Goal: Navigation & Orientation: Find specific page/section

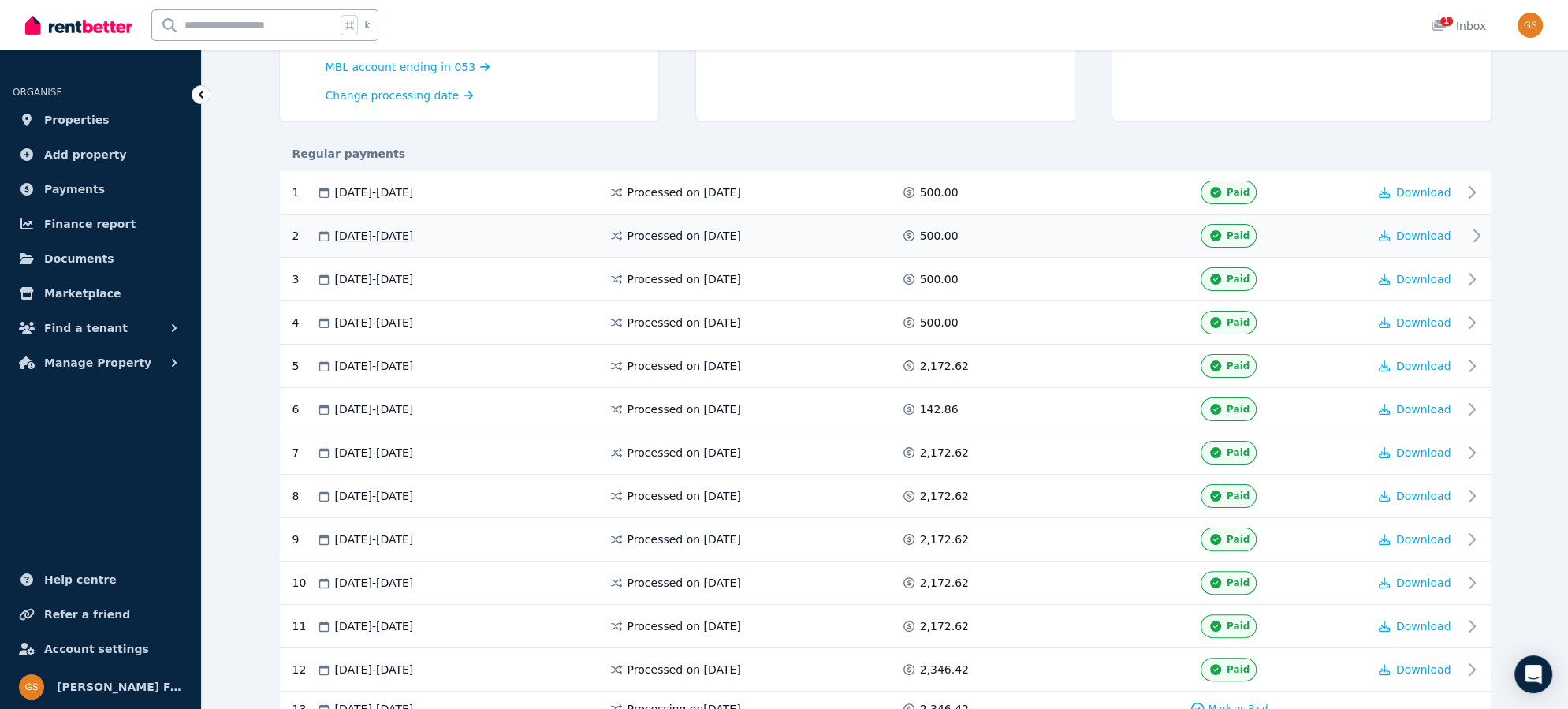
scroll to position [339, 0]
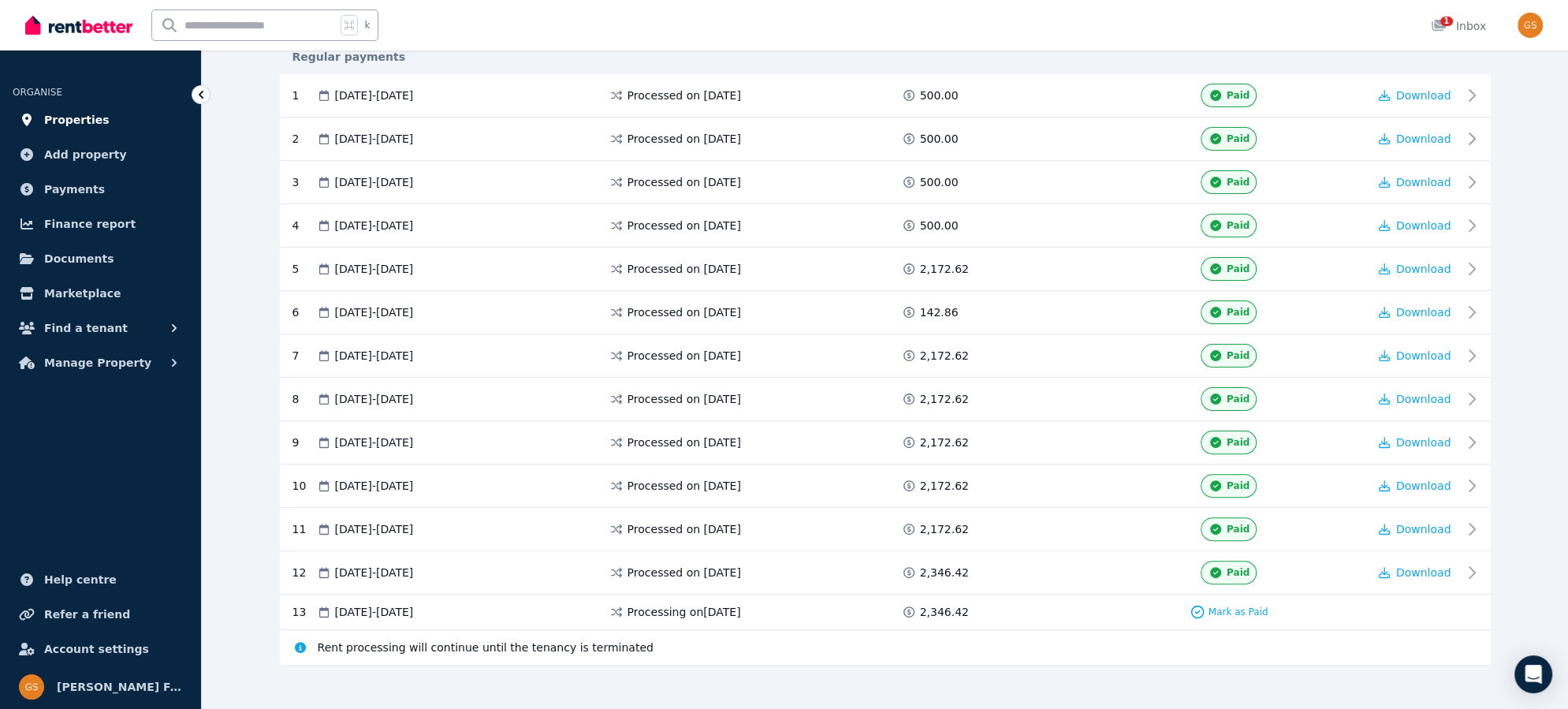
click at [73, 118] on span "Properties" at bounding box center [76, 119] width 65 height 19
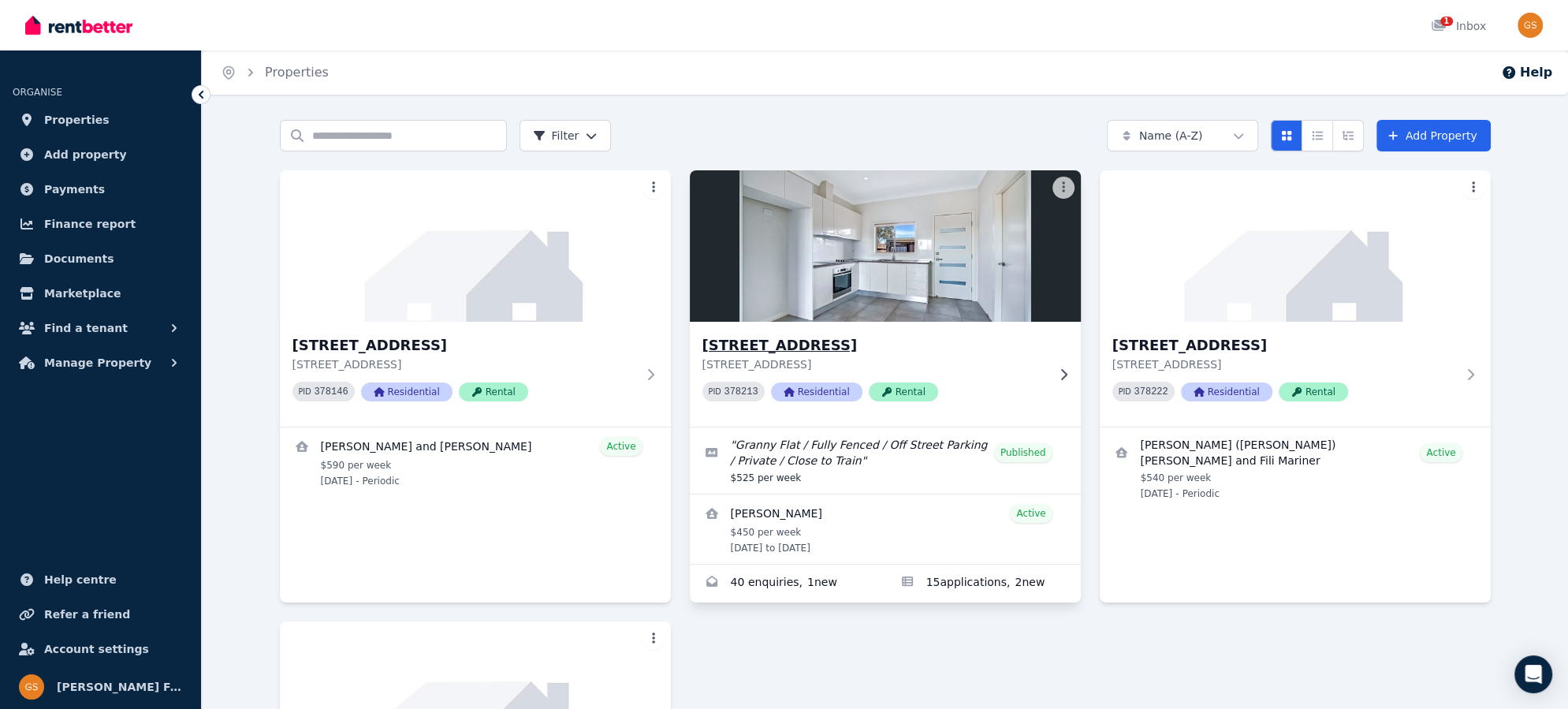
click at [741, 344] on h3 "15A Crown St, Riverstone" at bounding box center [874, 345] width 343 height 22
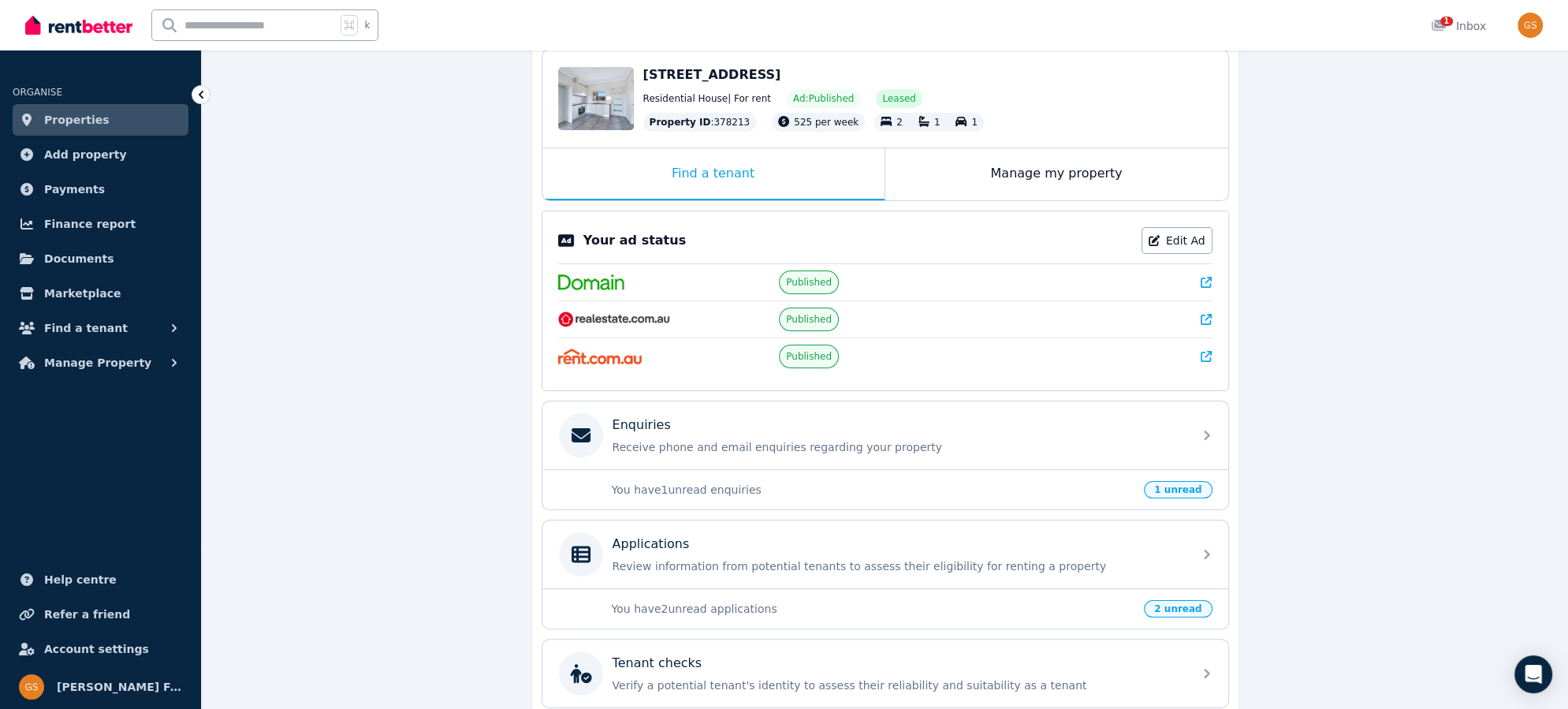
scroll to position [65, 0]
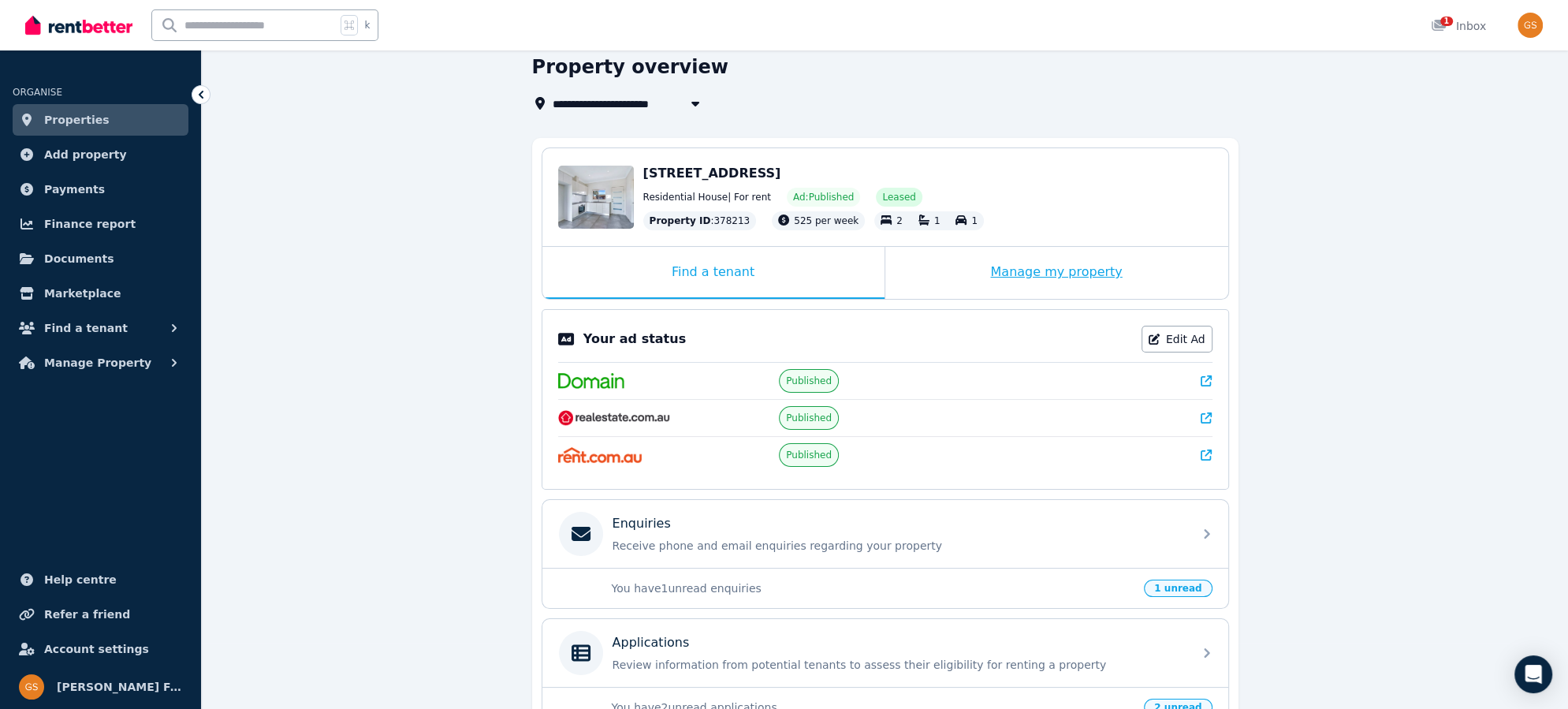
click at [1017, 265] on div "Manage my property" at bounding box center [1057, 272] width 343 height 52
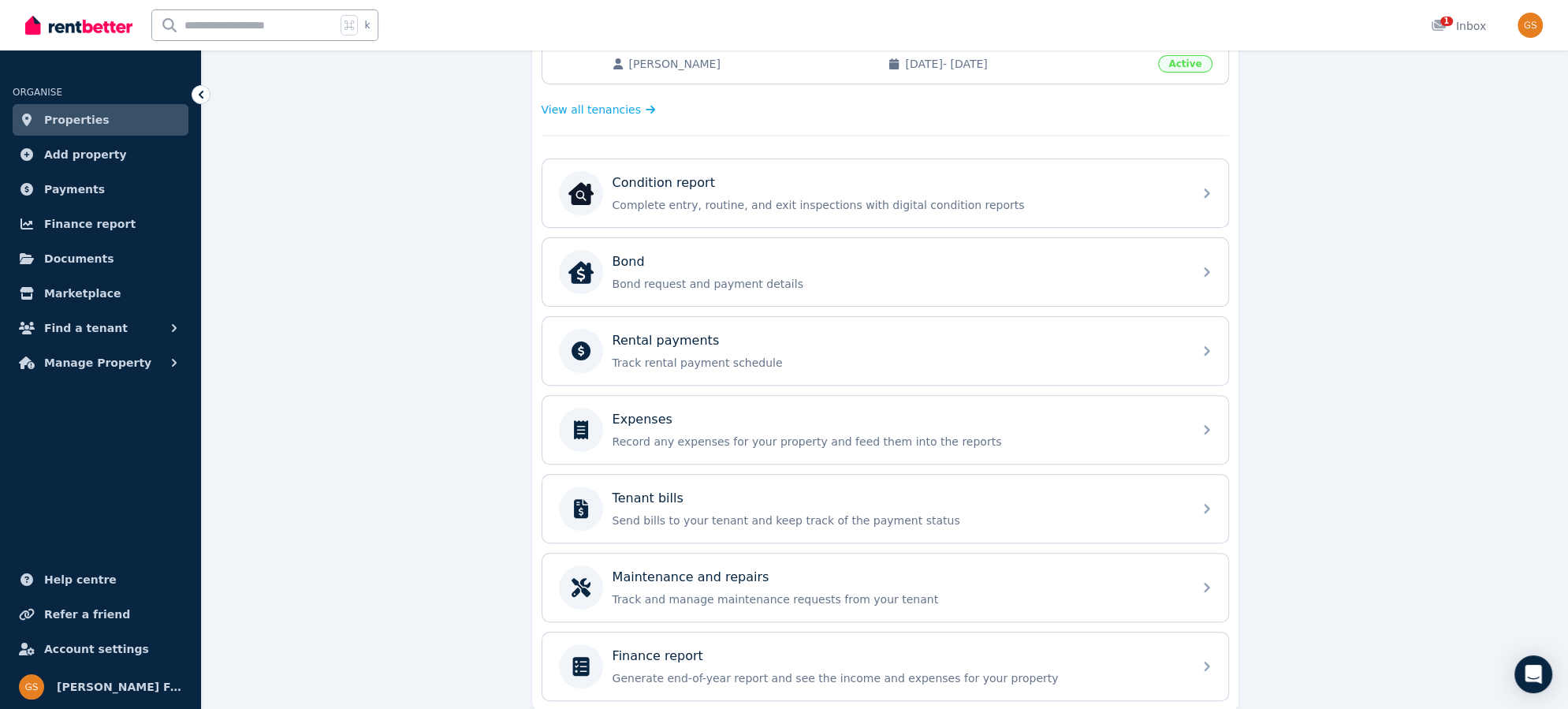
scroll to position [468, 0]
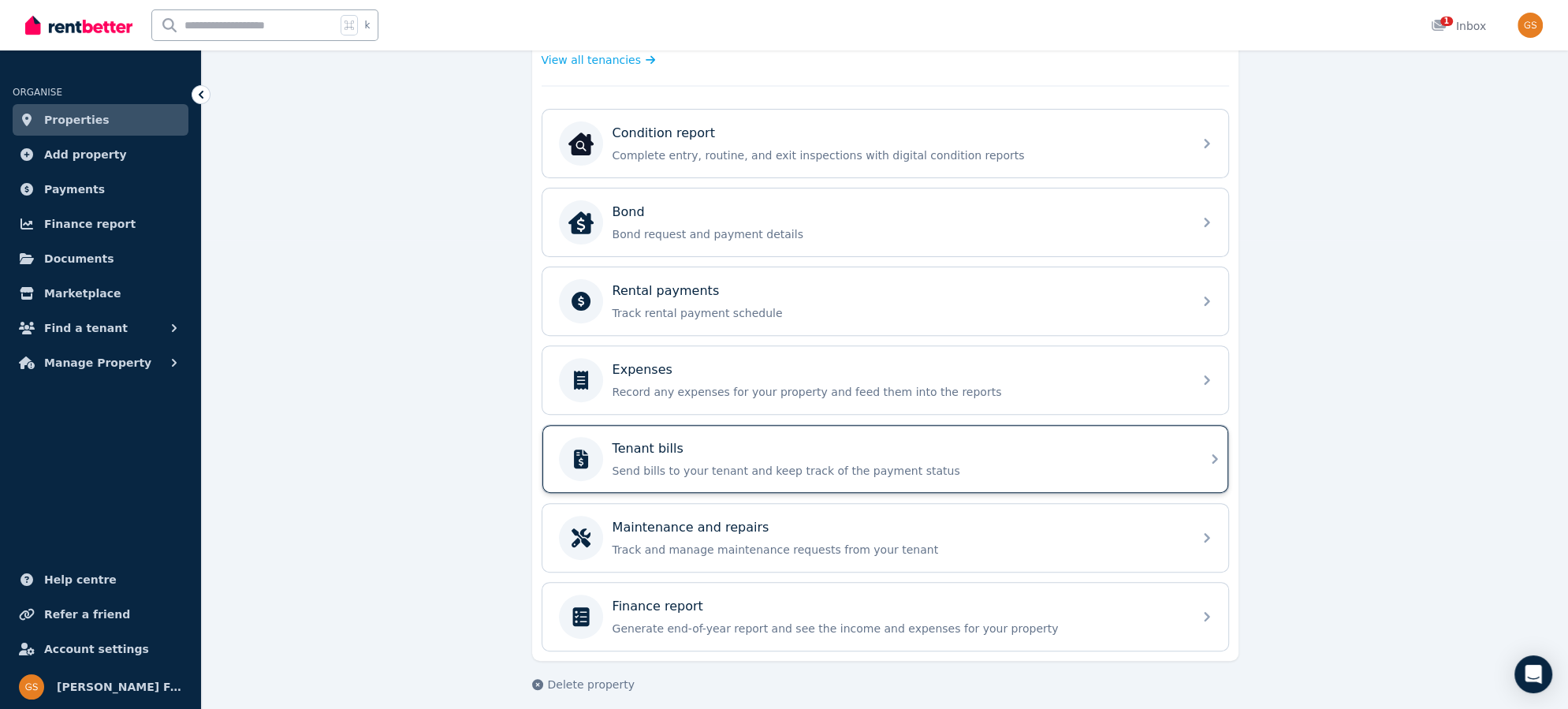
click at [1213, 454] on icon at bounding box center [1215, 459] width 6 height 10
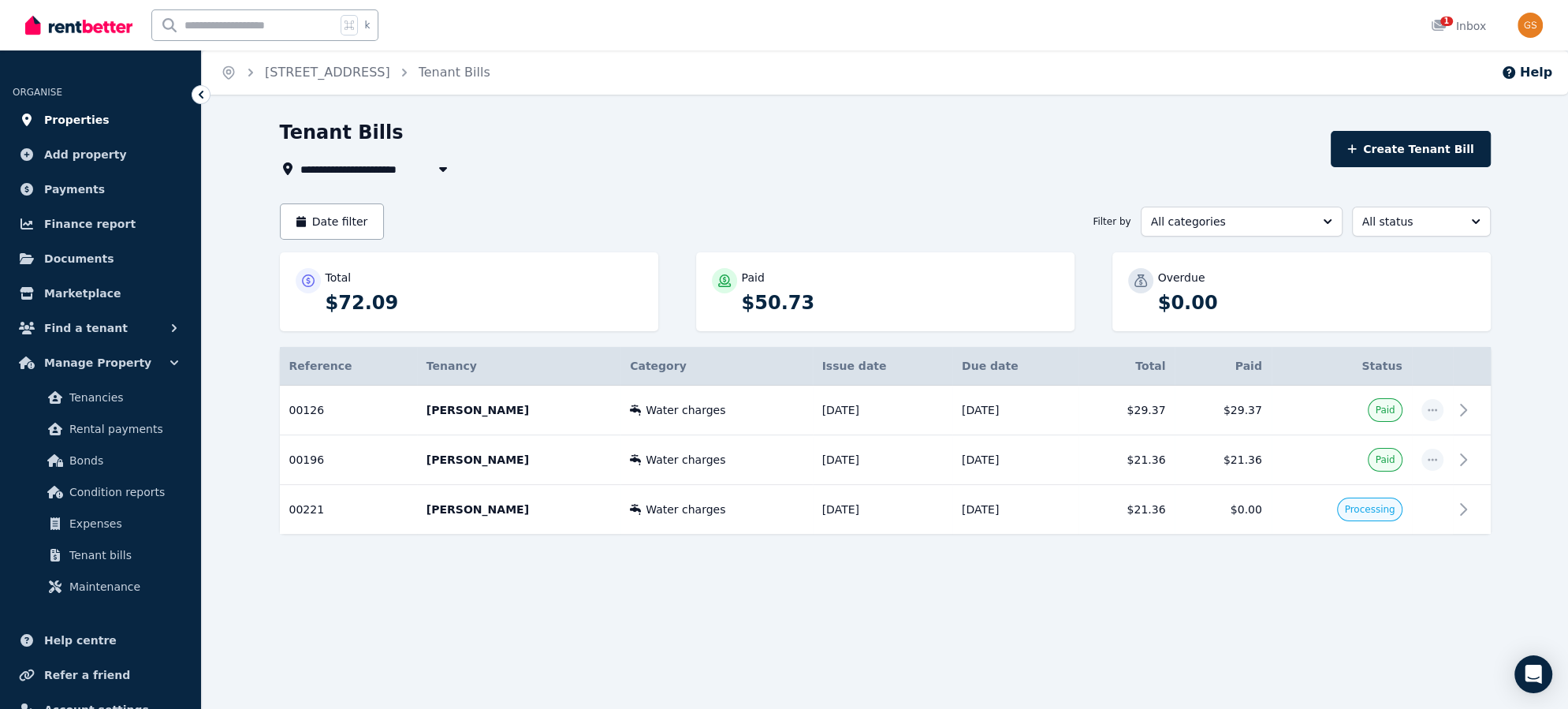
click at [84, 119] on span "Properties" at bounding box center [76, 119] width 65 height 19
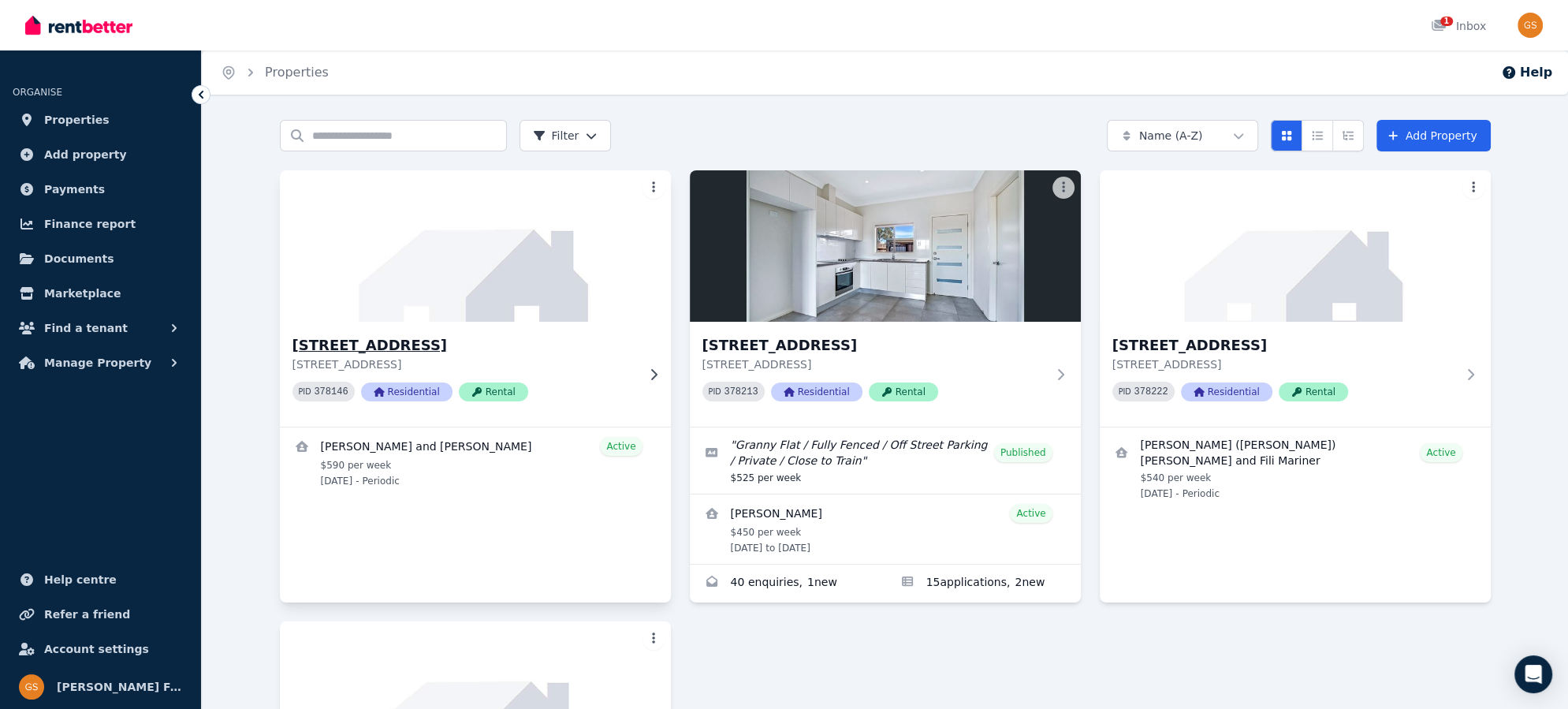
click at [416, 348] on h3 "15 Crown St, Riverstone" at bounding box center [464, 345] width 343 height 22
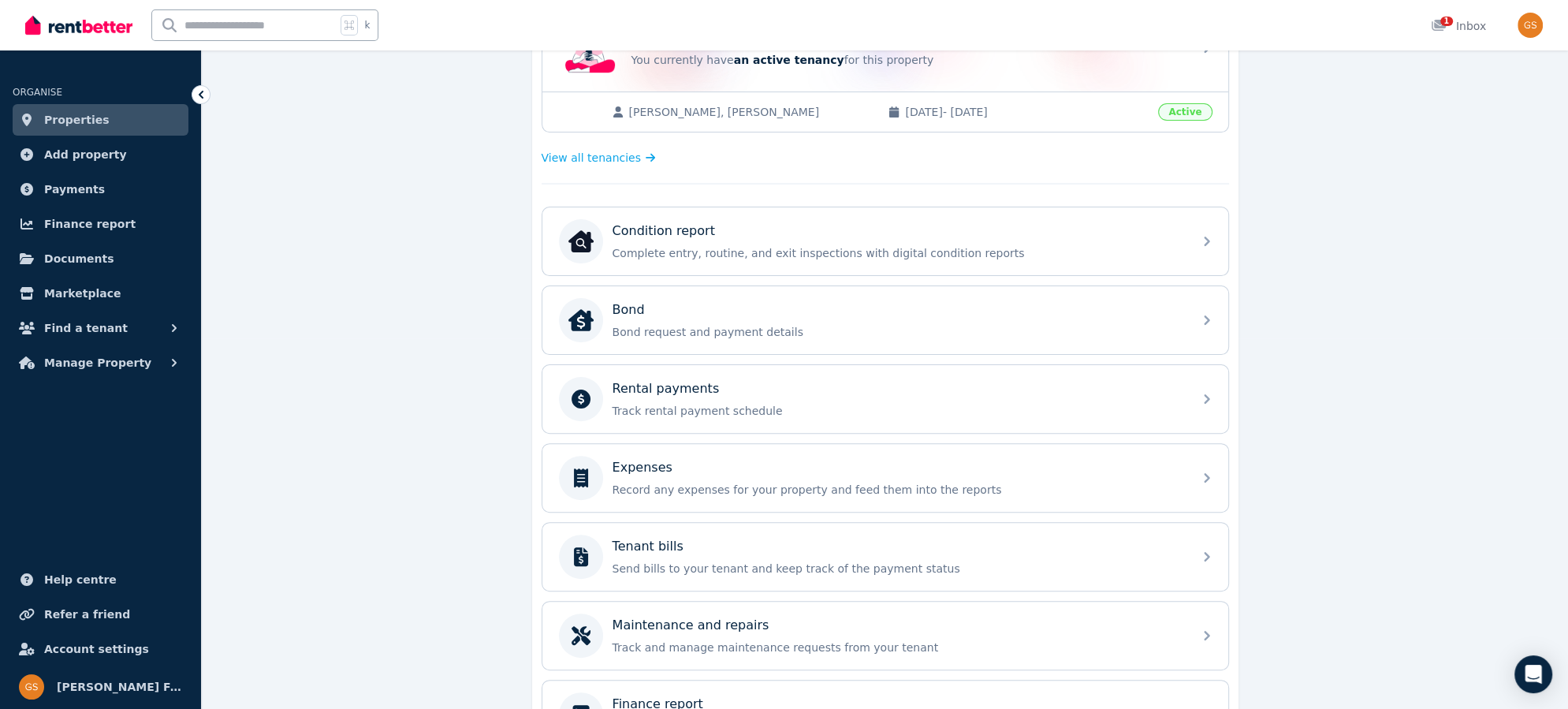
scroll to position [394, 0]
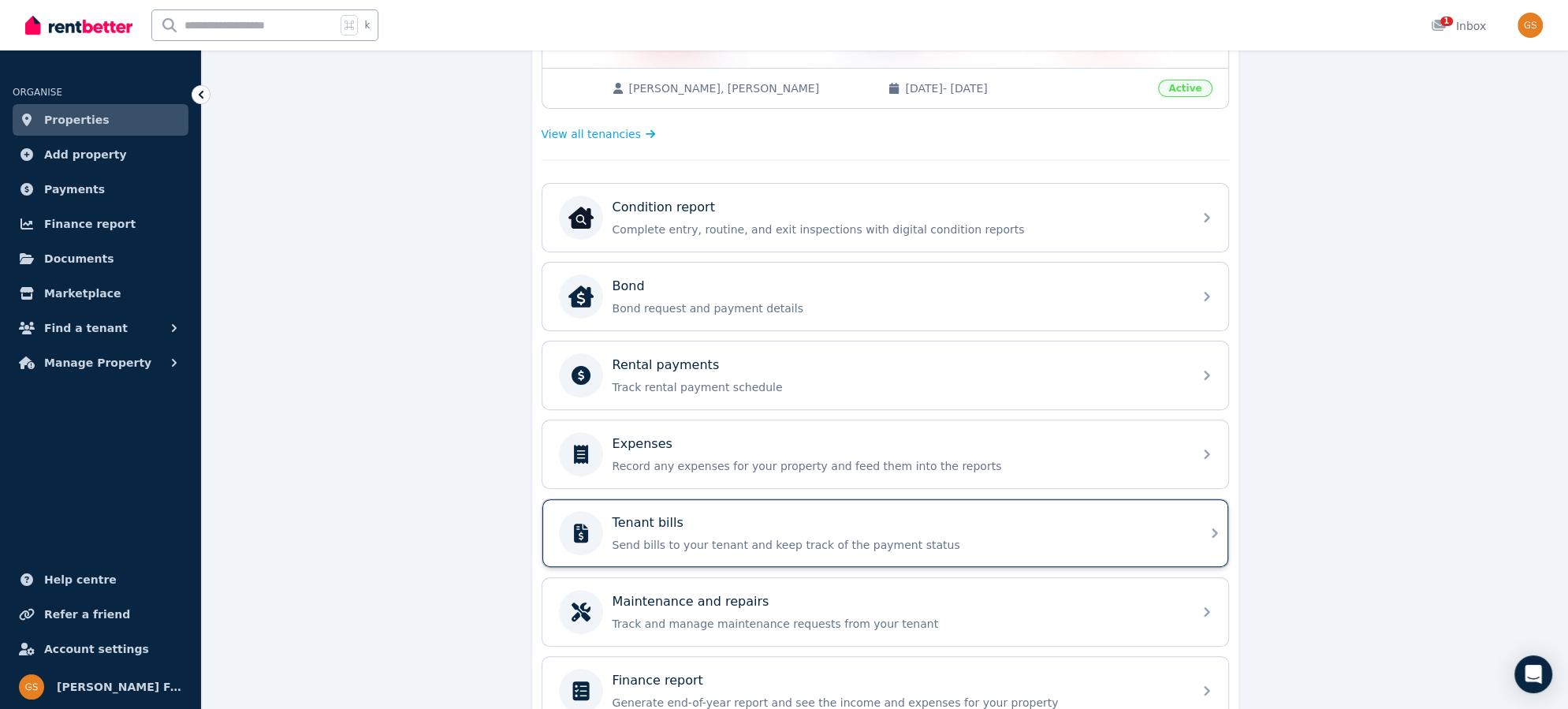
click at [1212, 524] on icon at bounding box center [1214, 532] width 19 height 19
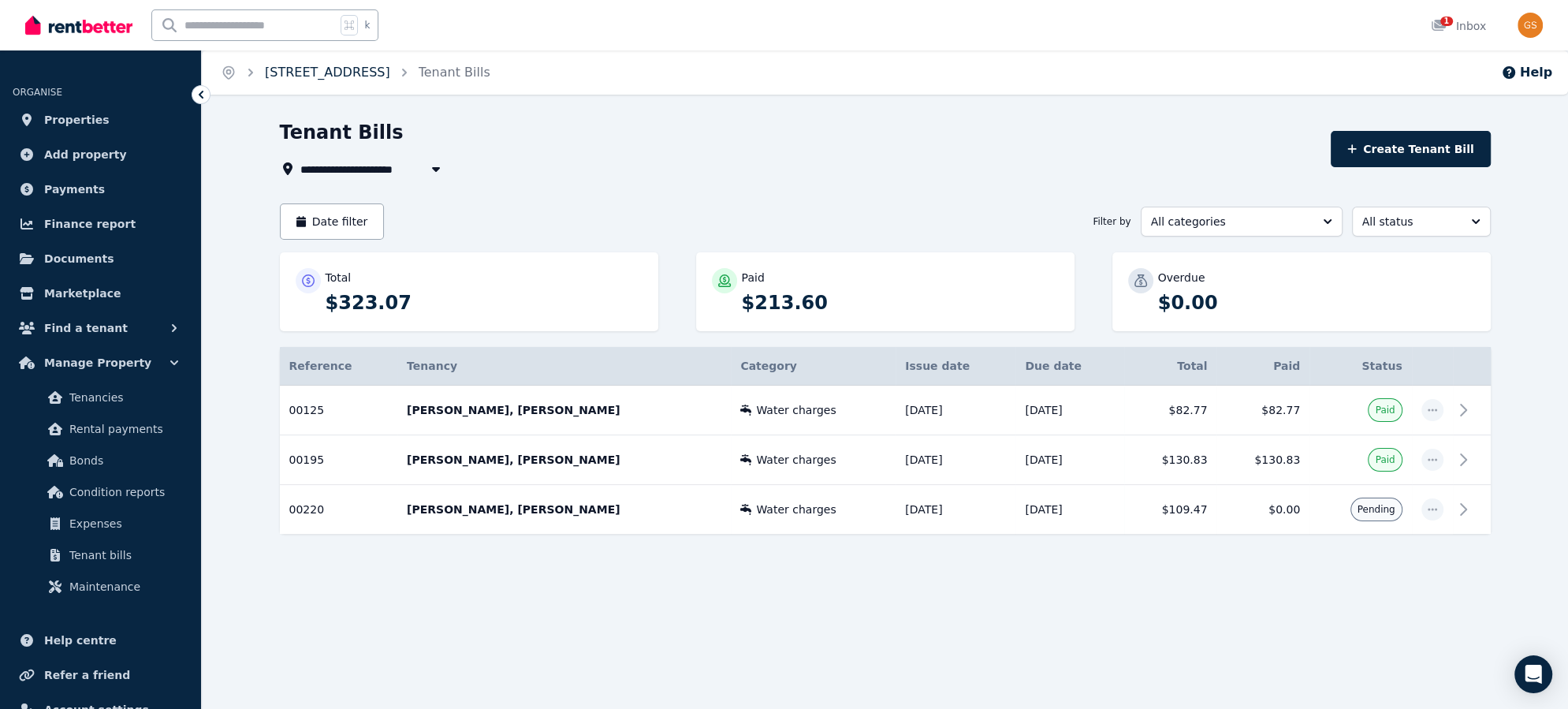
click at [272, 72] on link "15 Crown St, Riverstone" at bounding box center [328, 71] width 126 height 15
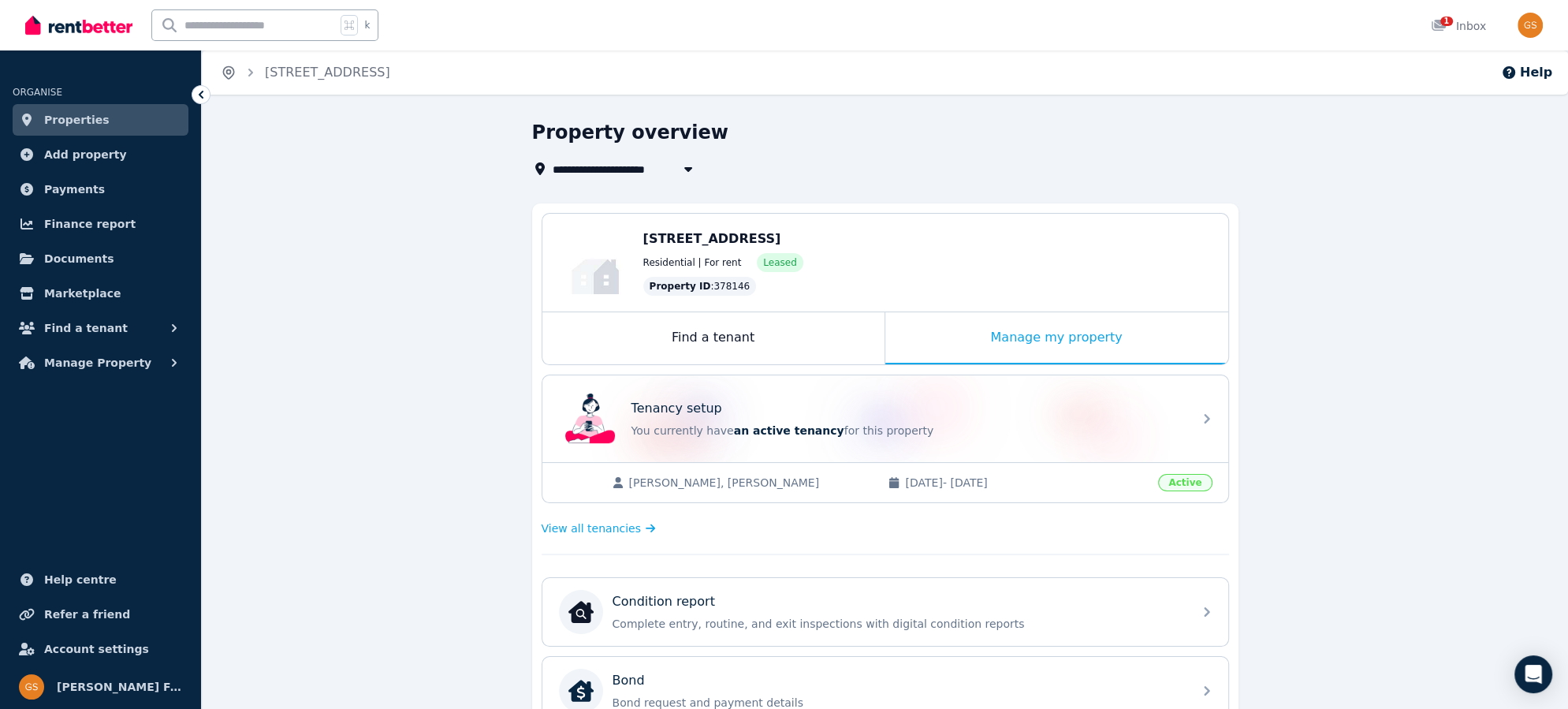
click at [225, 76] on icon "Breadcrumb" at bounding box center [228, 73] width 11 height 12
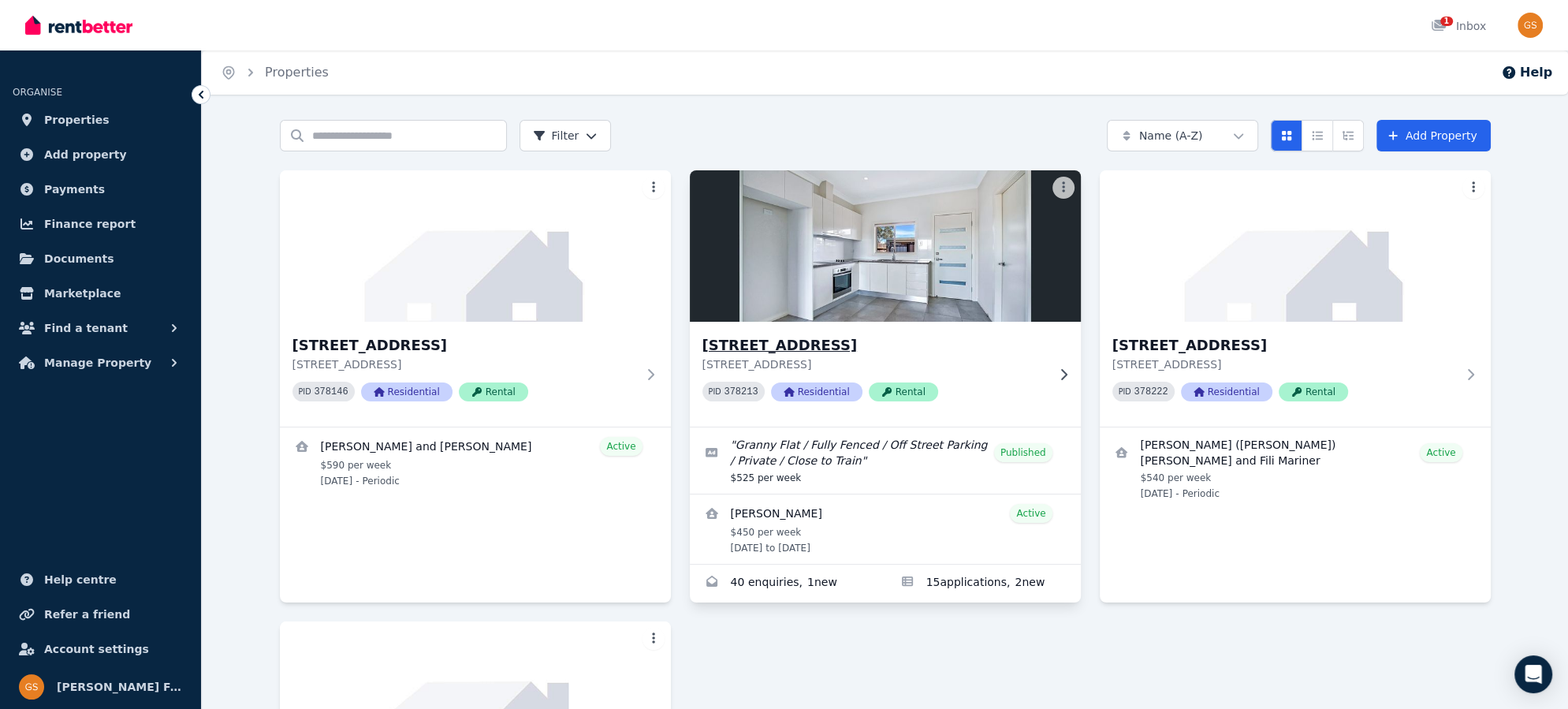
click at [788, 344] on h3 "15A Crown St, Riverstone" at bounding box center [874, 345] width 343 height 22
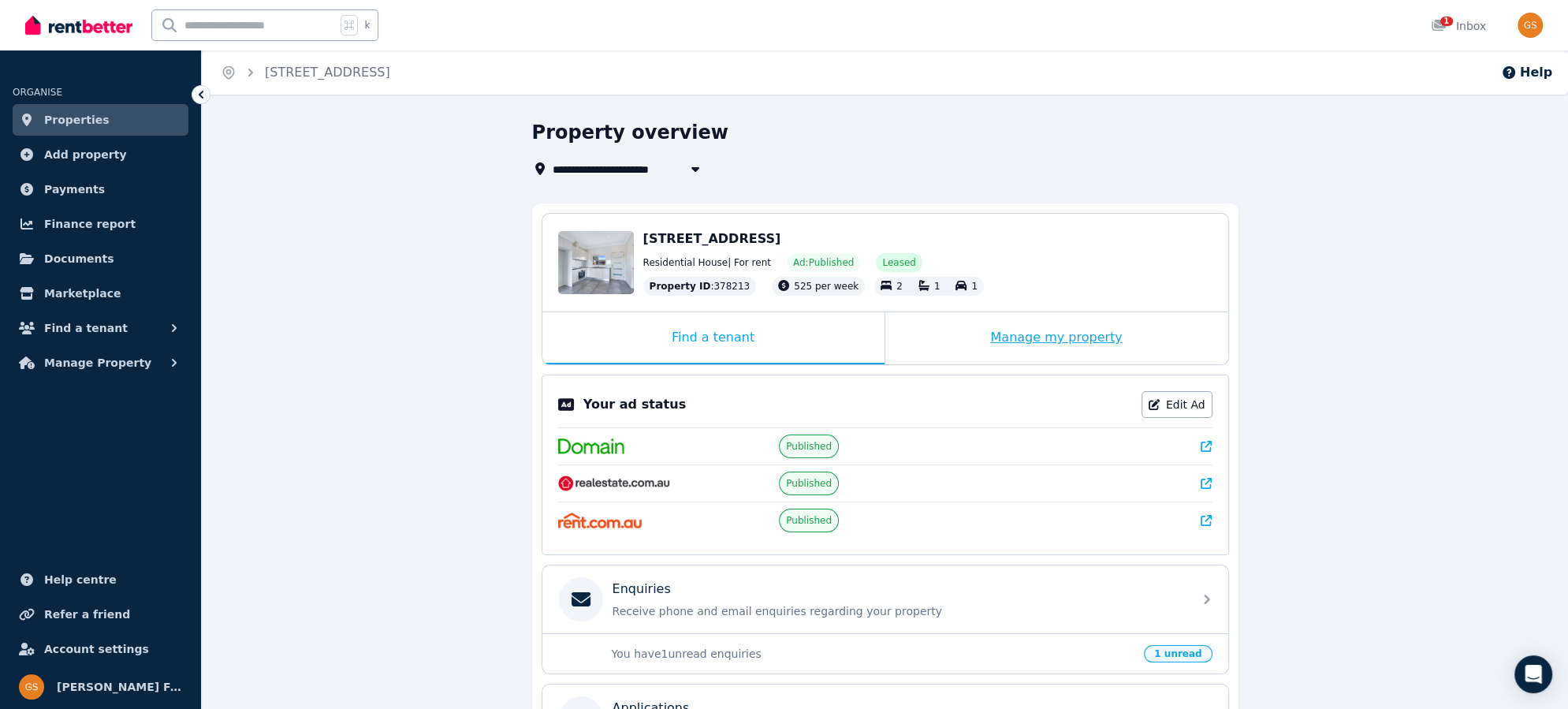
click at [1039, 338] on div "Manage my property" at bounding box center [1057, 337] width 343 height 52
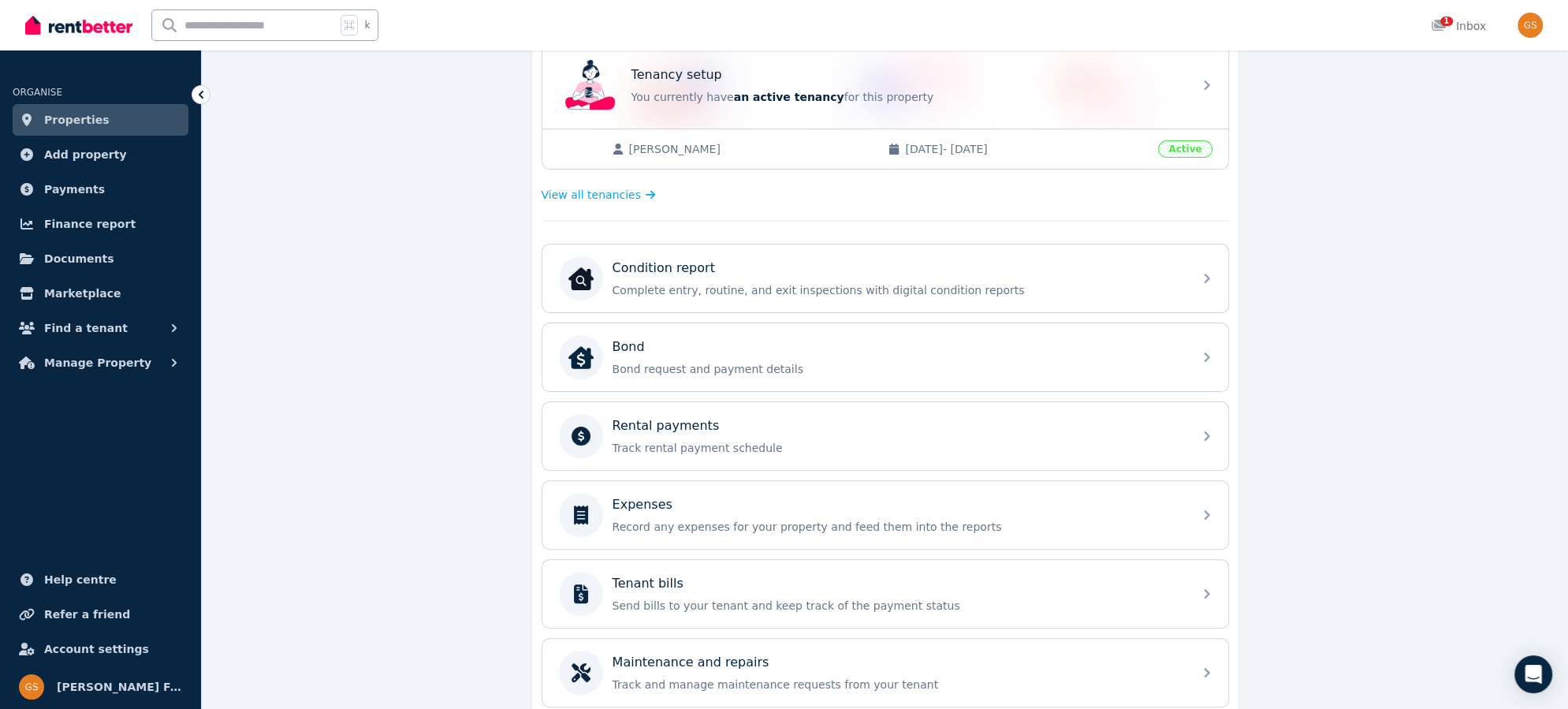
scroll to position [352, 0]
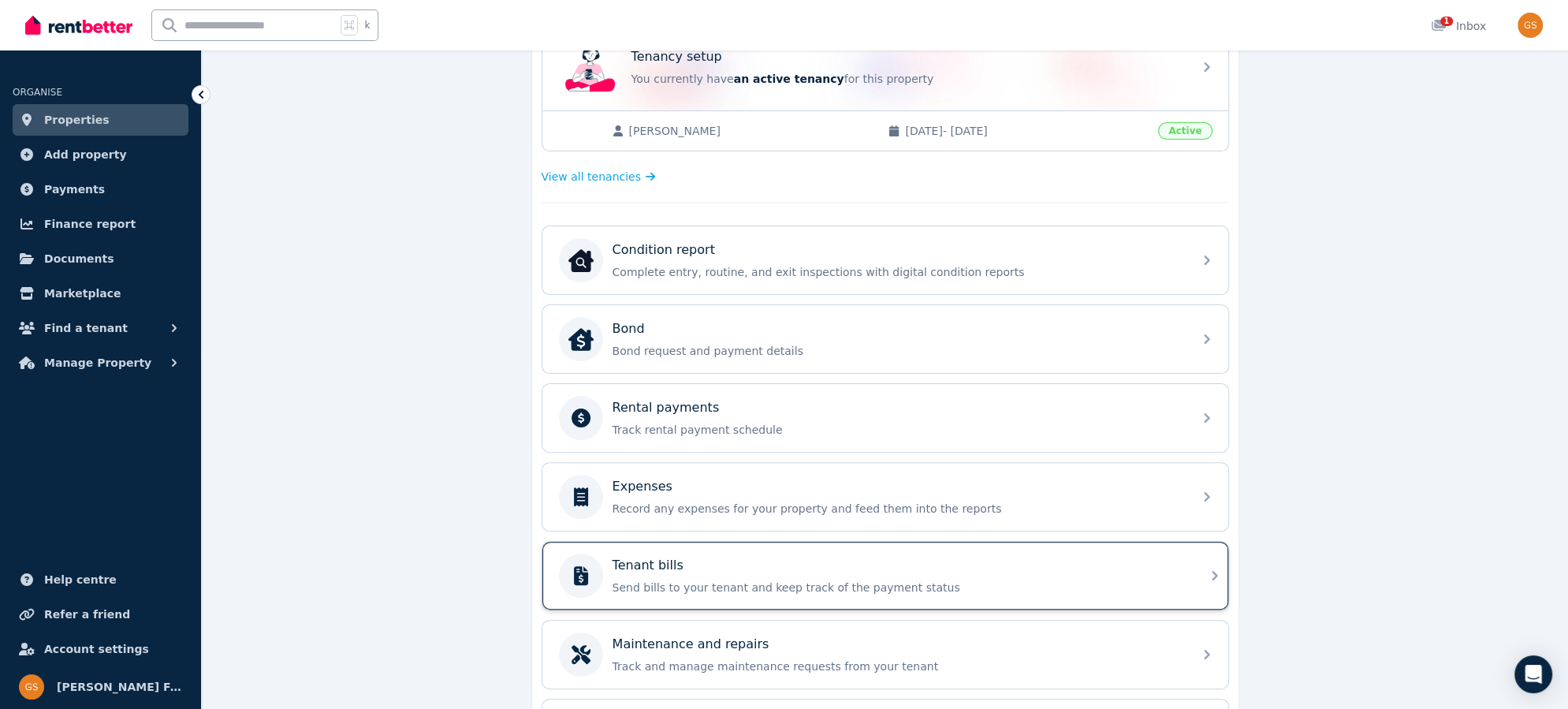
click at [1212, 568] on icon at bounding box center [1214, 574] width 19 height 19
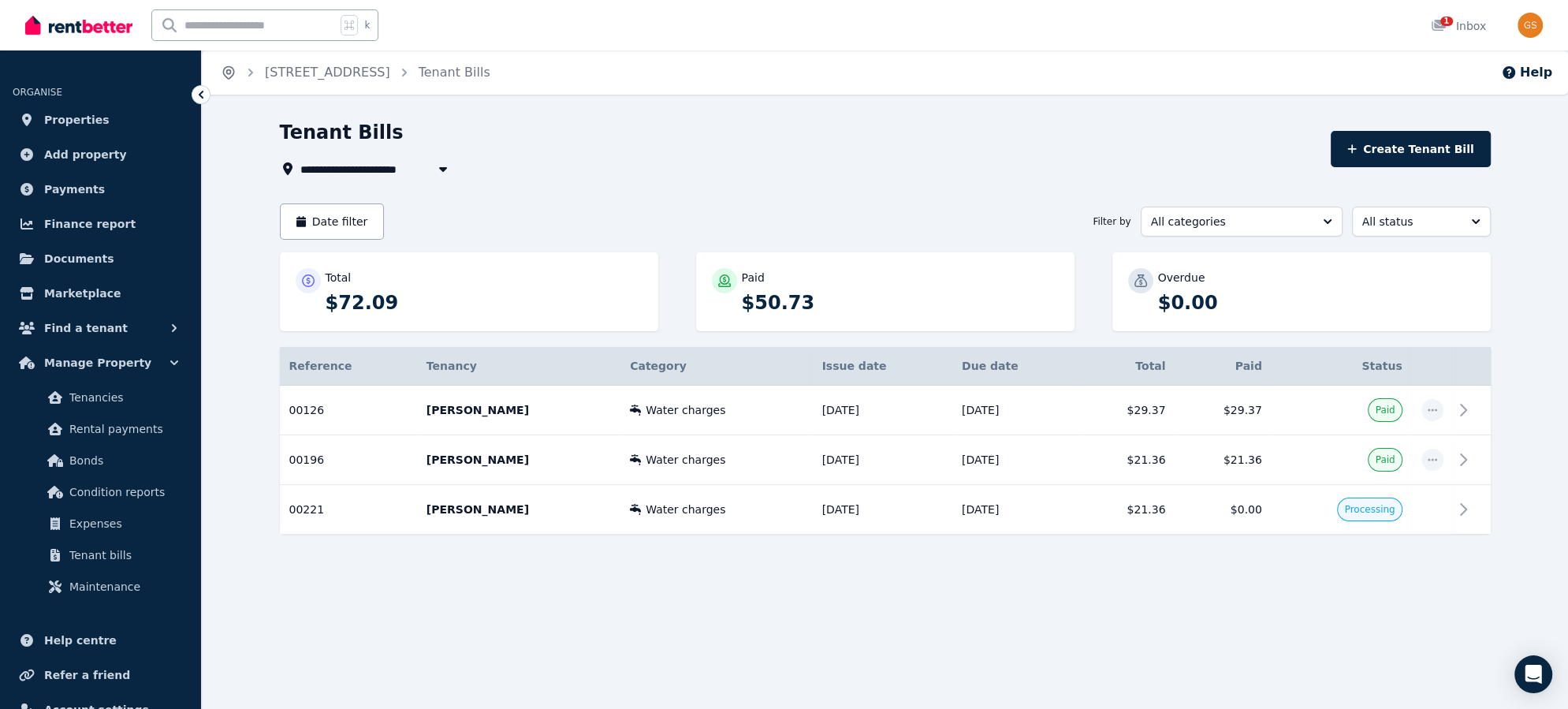
click at [229, 69] on icon "Breadcrumb" at bounding box center [228, 72] width 16 height 16
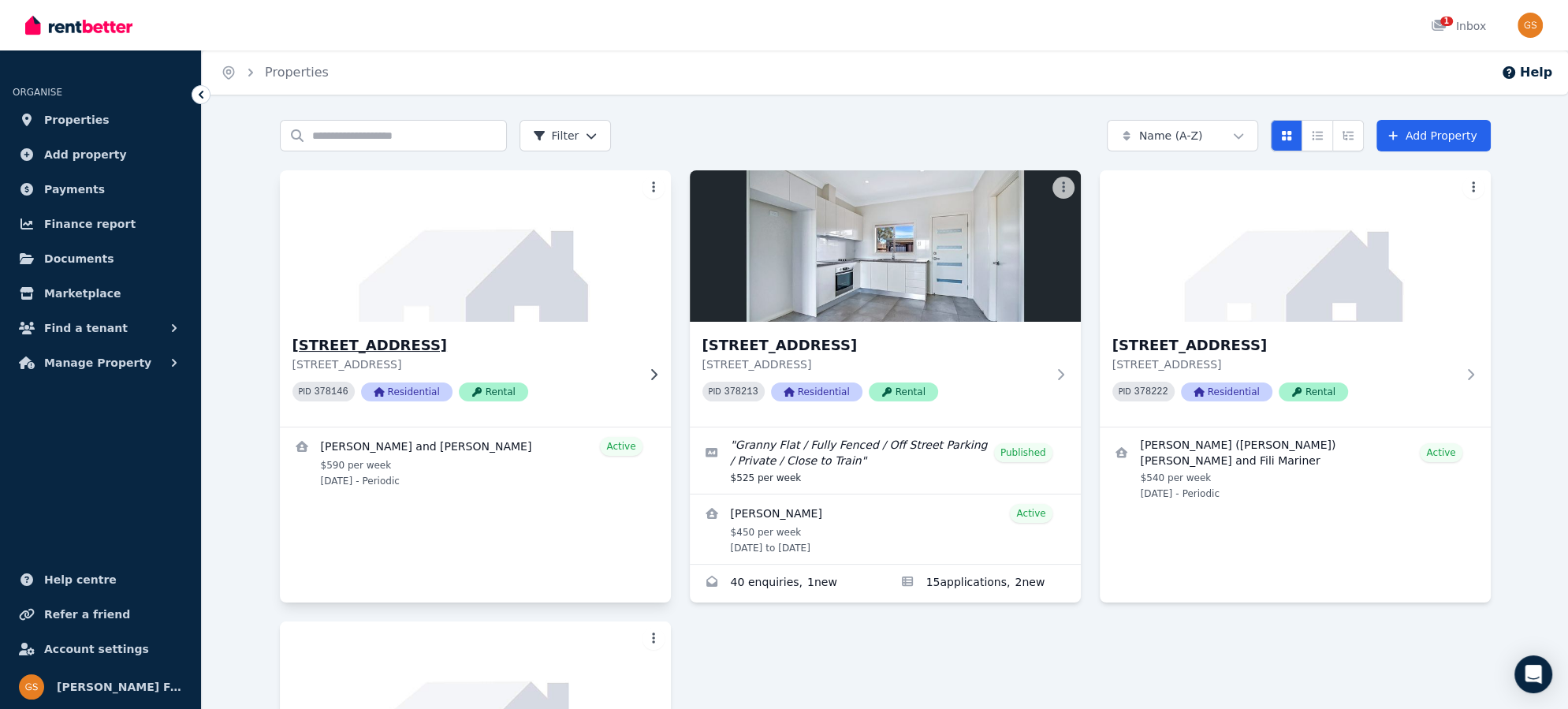
click at [424, 344] on h3 "15 Crown St, Riverstone" at bounding box center [464, 345] width 343 height 22
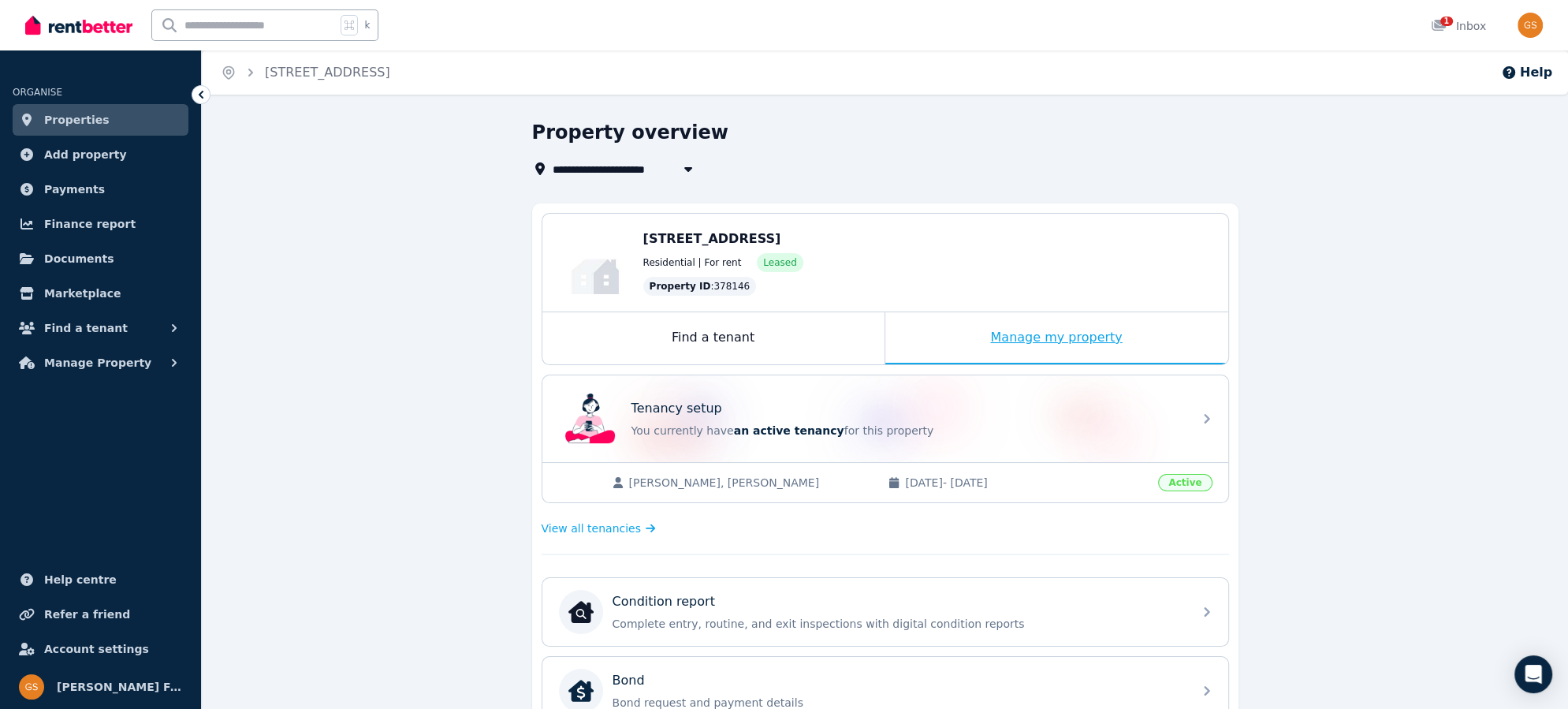
click at [1039, 335] on div "Manage my property" at bounding box center [1057, 337] width 343 height 52
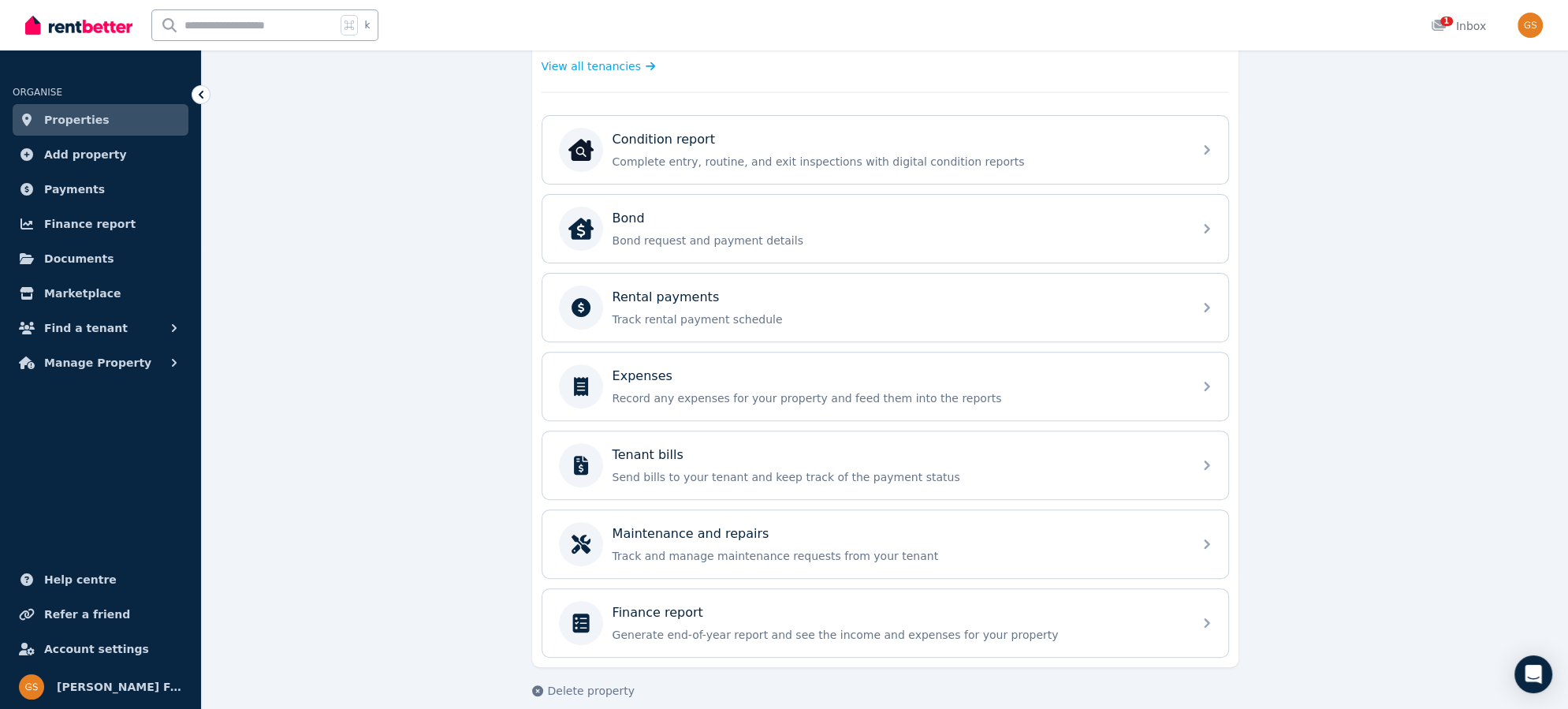
scroll to position [468, 0]
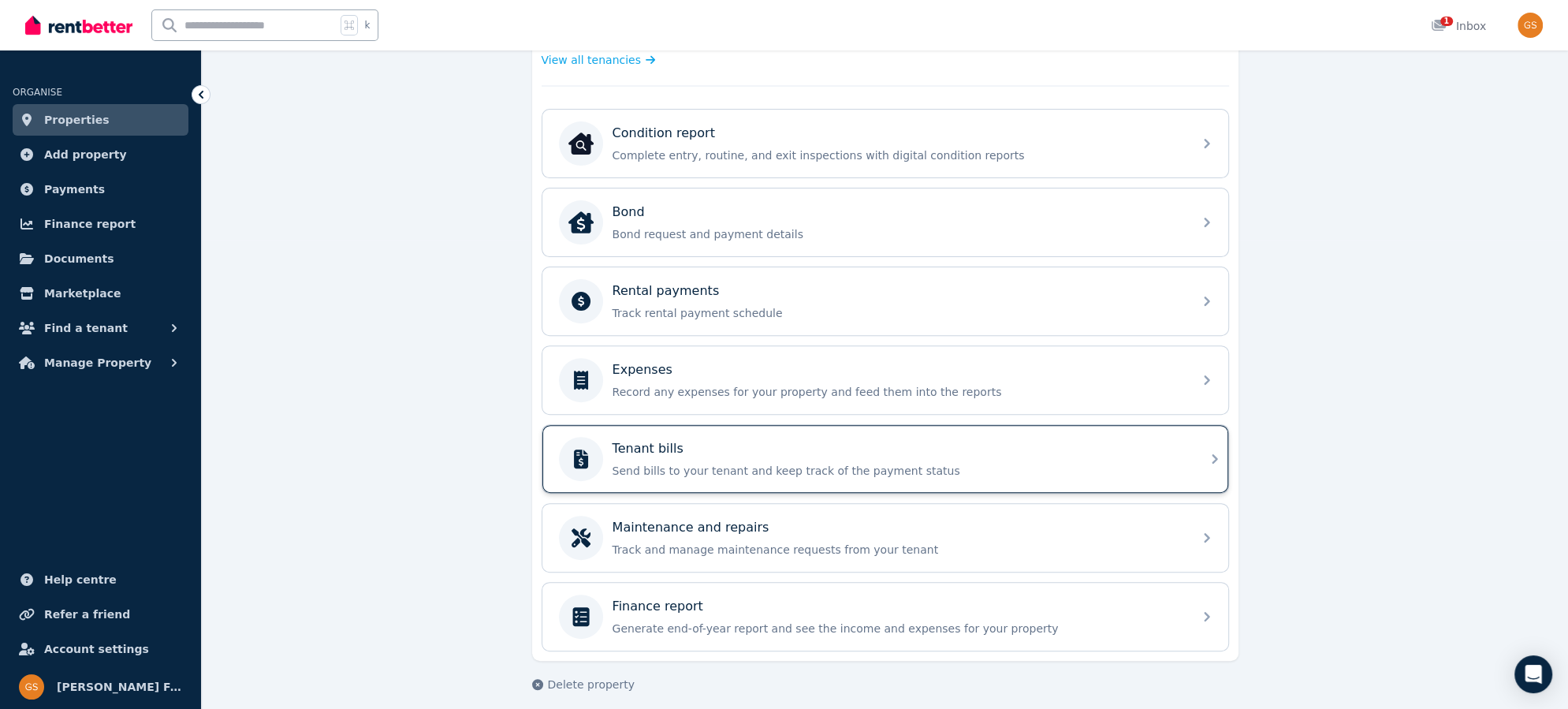
click at [1213, 450] on icon at bounding box center [1214, 458] width 19 height 19
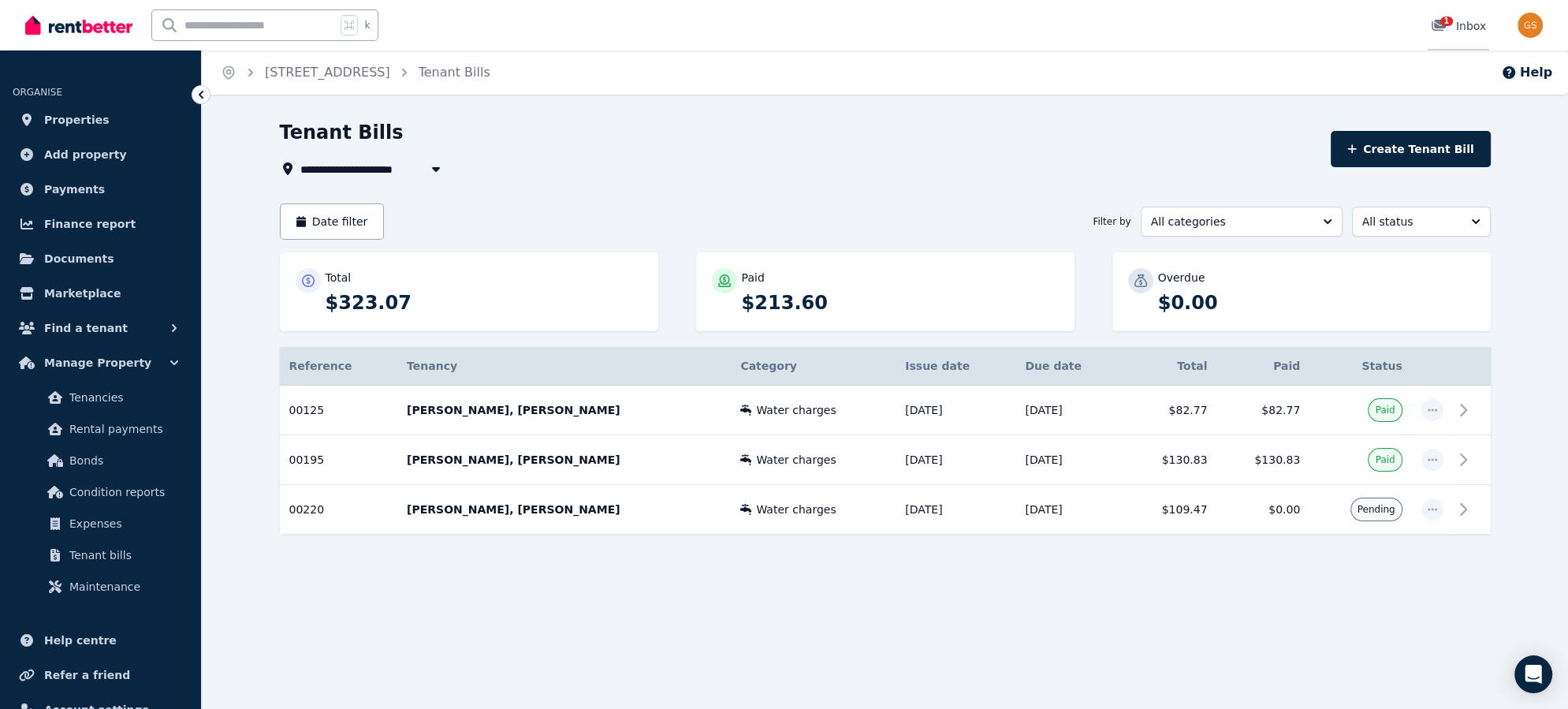
click at [1440, 25] on icon at bounding box center [1438, 24] width 16 height 13
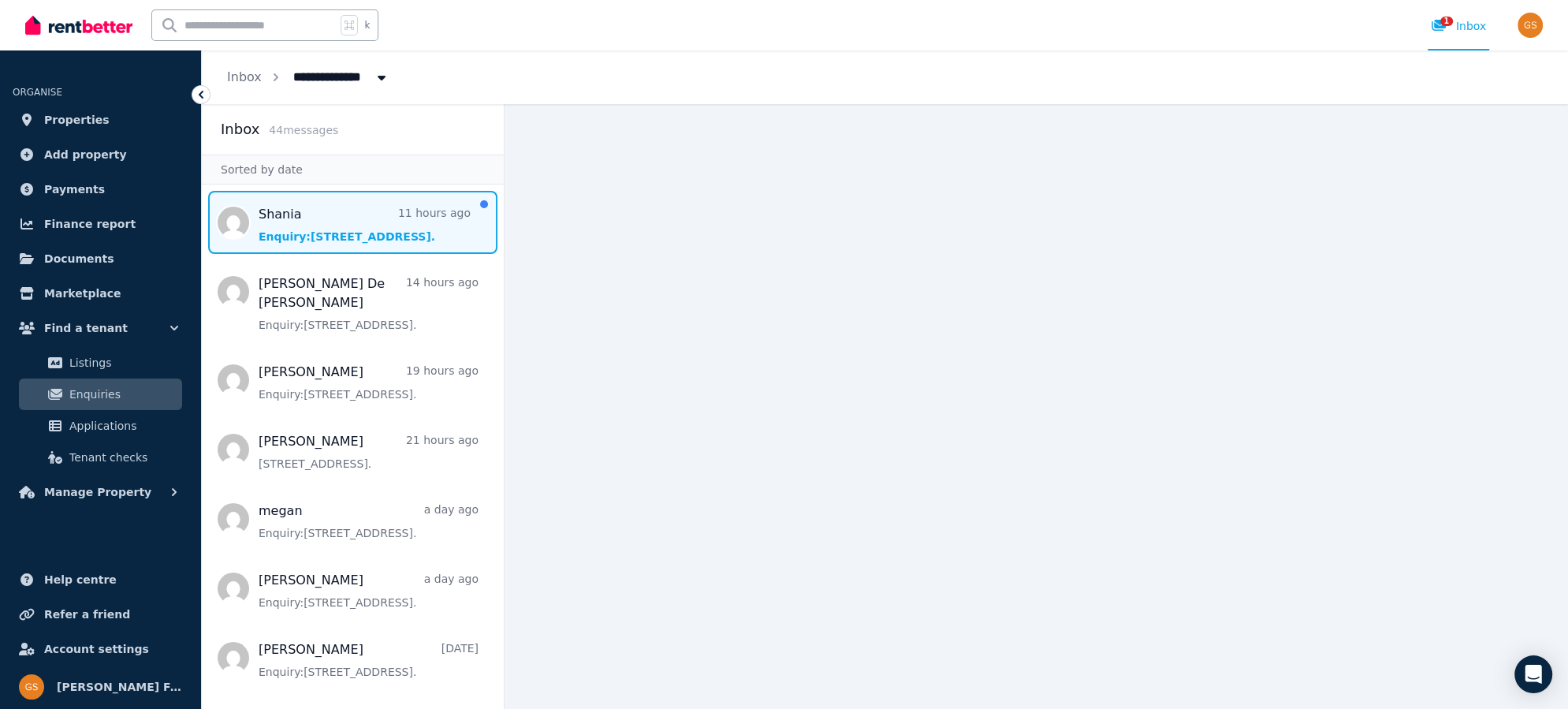
click at [372, 212] on span "Message list" at bounding box center [353, 222] width 302 height 63
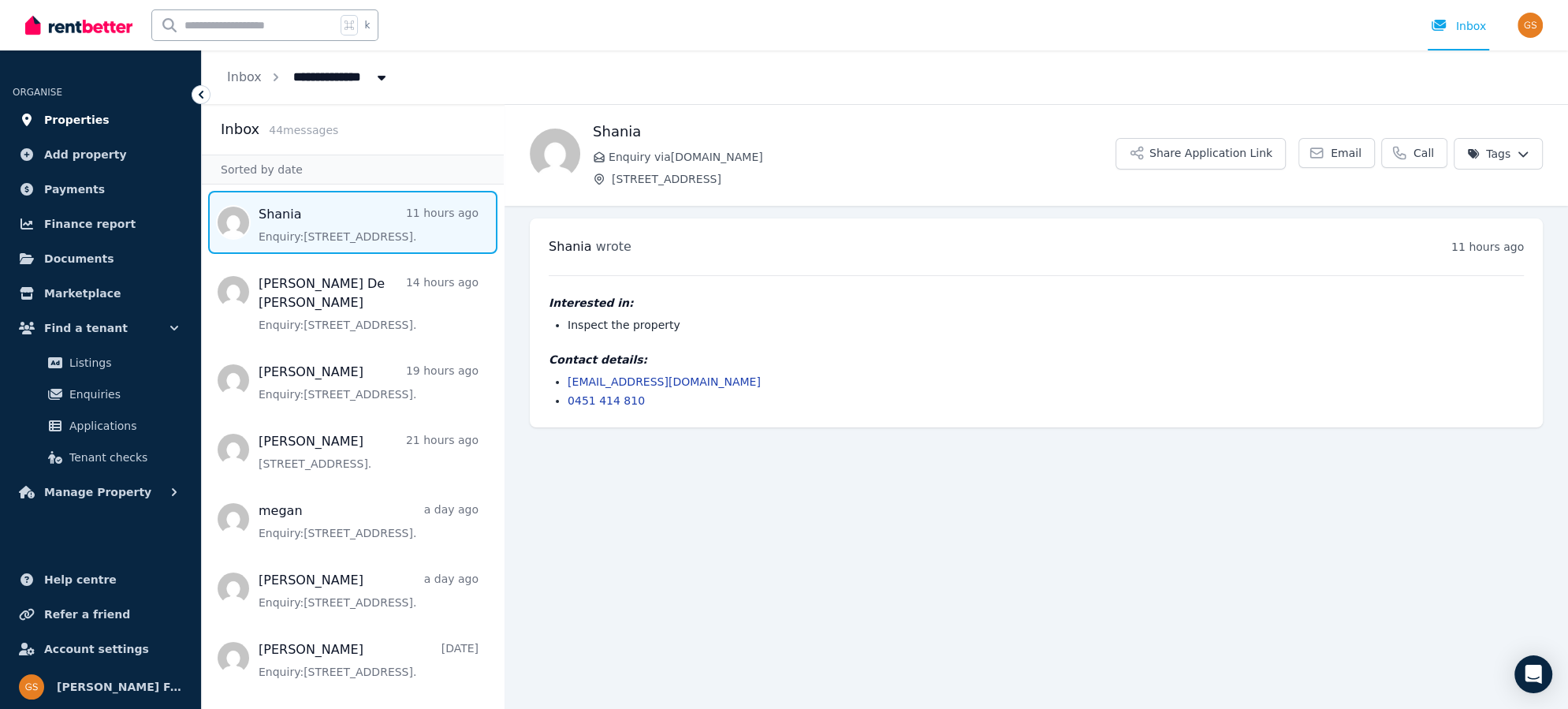
click at [75, 119] on span "Properties" at bounding box center [76, 119] width 65 height 19
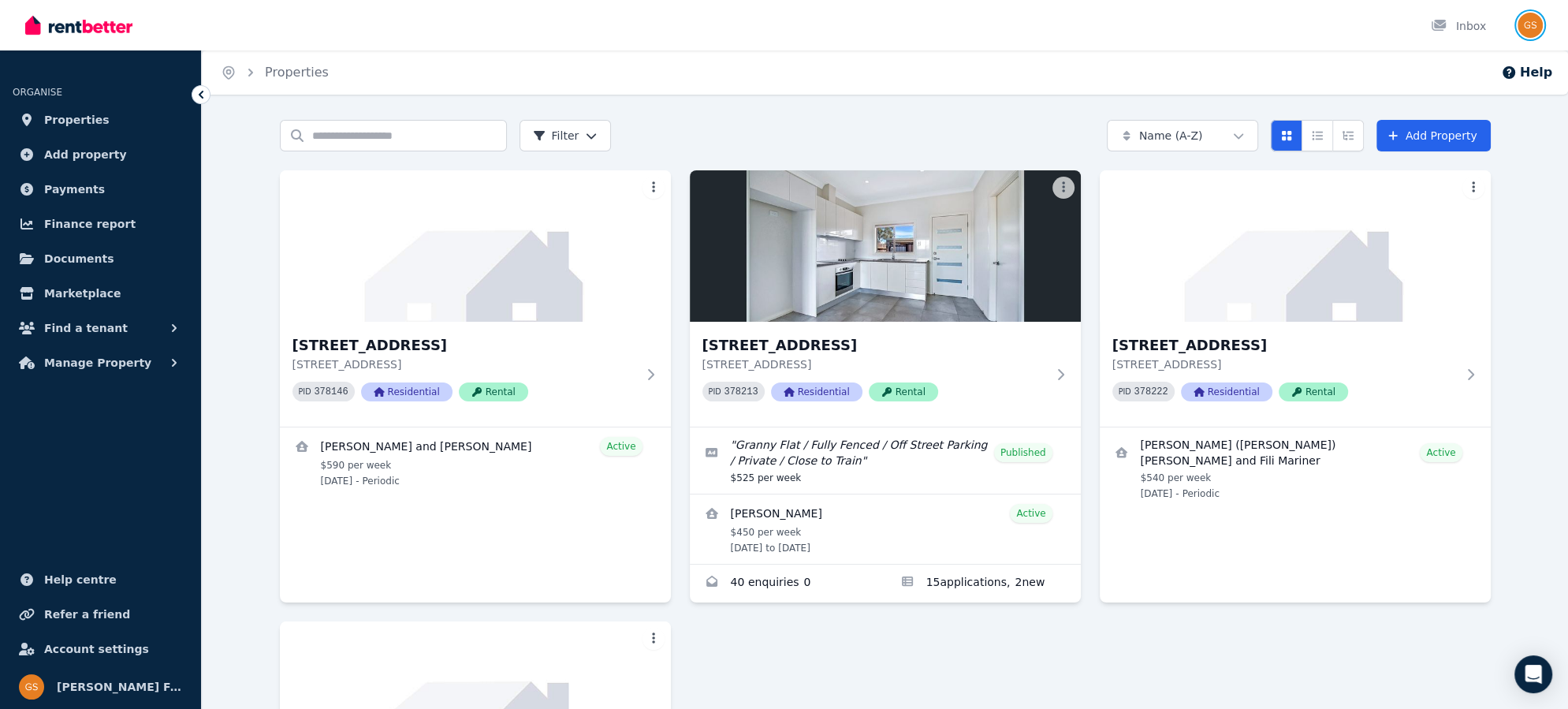
click at [1532, 22] on img "button" at bounding box center [1530, 25] width 25 height 25
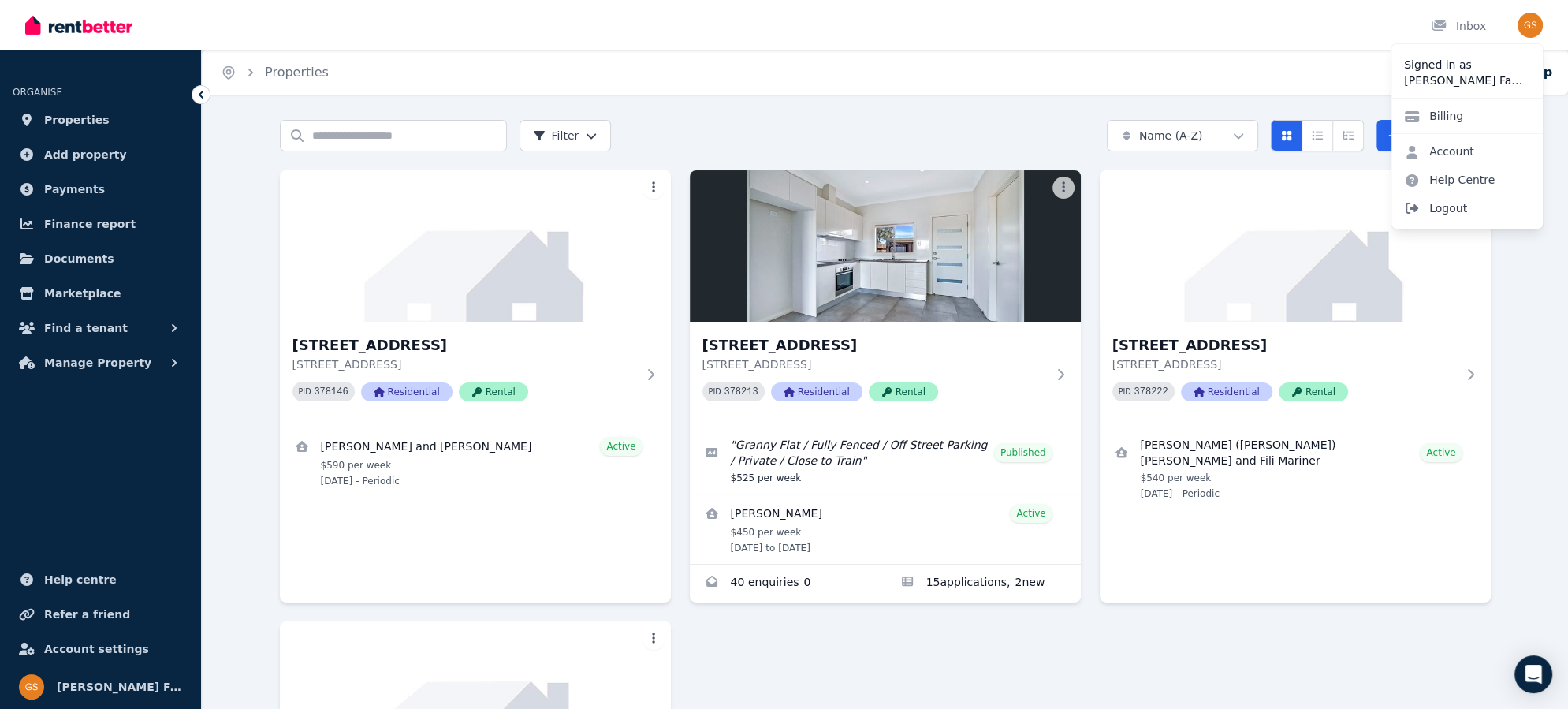
click at [1446, 208] on span "Logout" at bounding box center [1467, 208] width 151 height 28
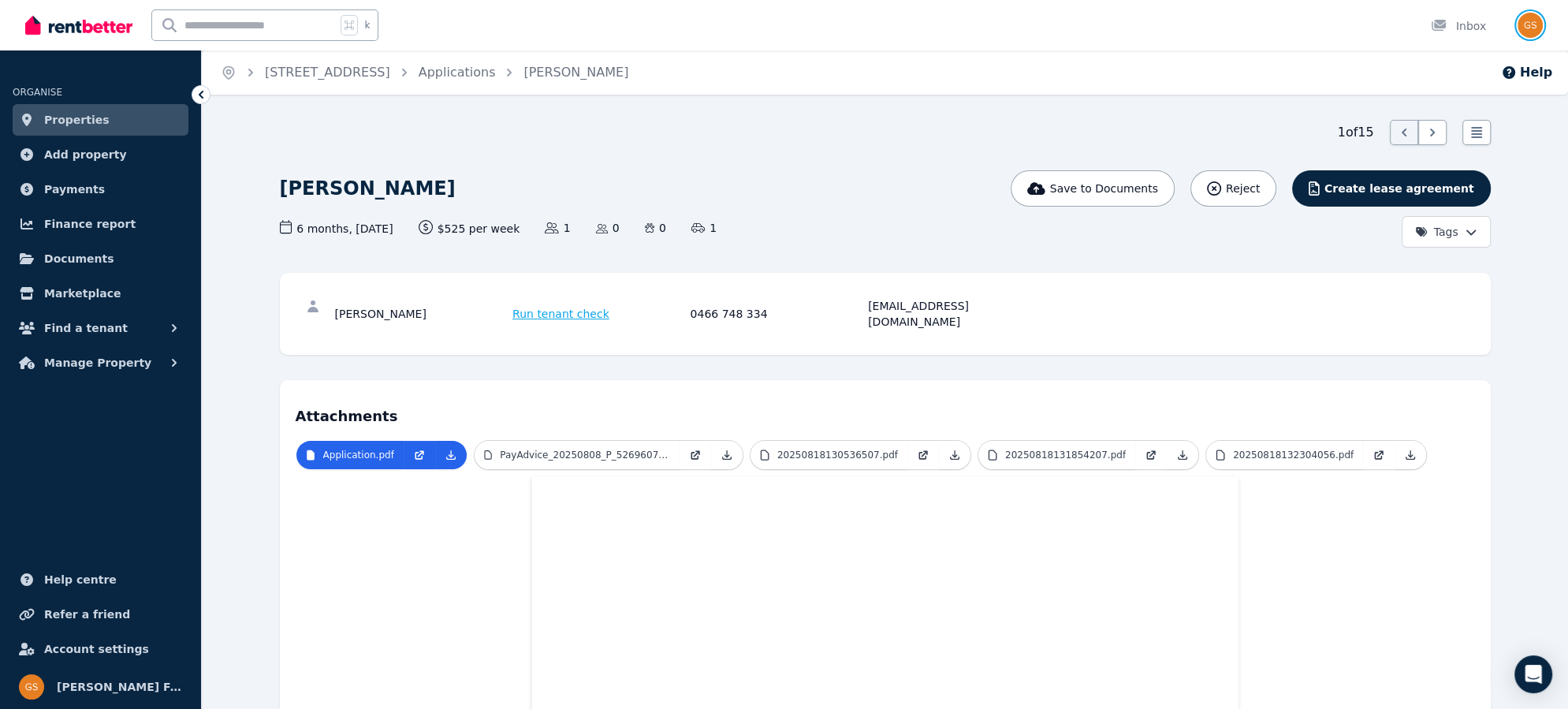
click at [1536, 31] on img "button" at bounding box center [1530, 25] width 25 height 25
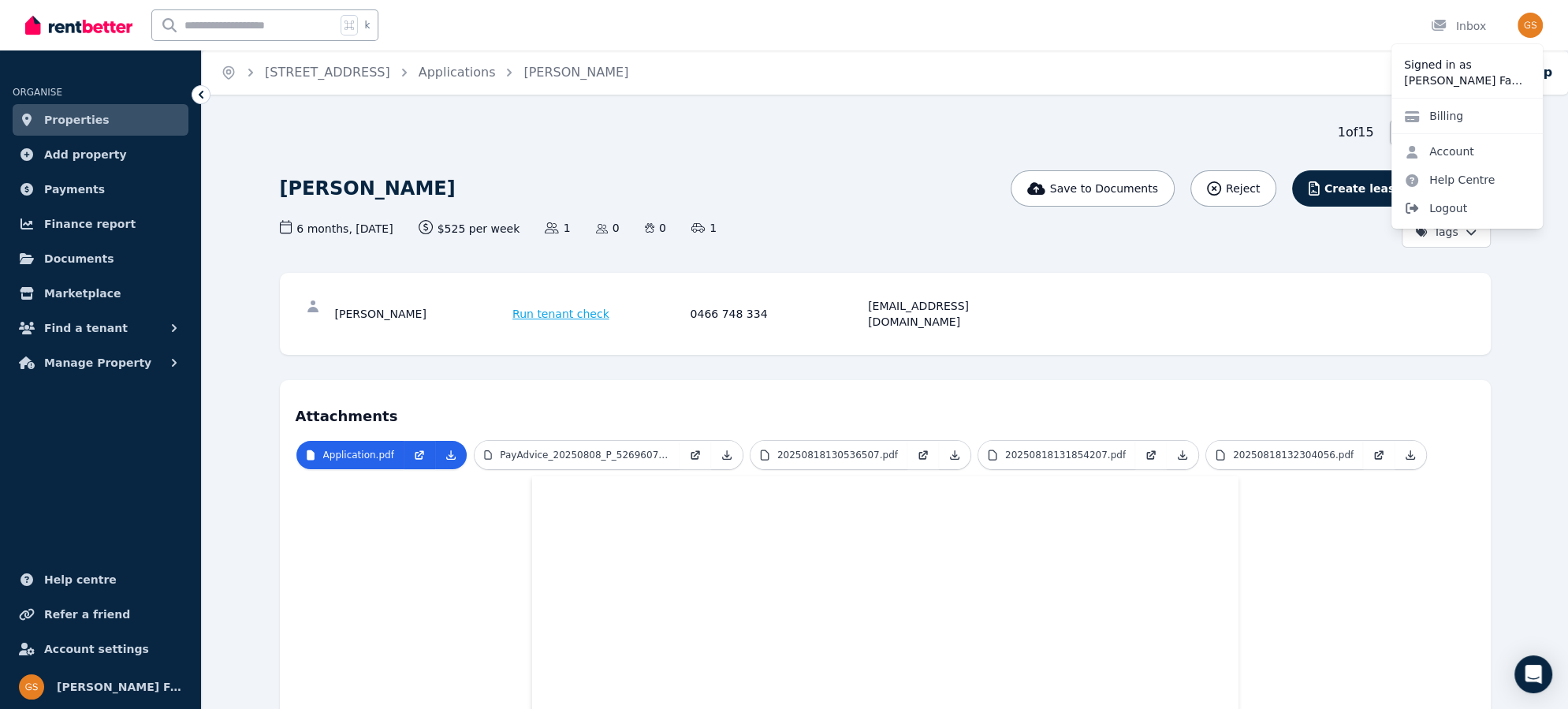
click at [1444, 210] on span "Logout" at bounding box center [1467, 208] width 151 height 28
